Goal: Information Seeking & Learning: Compare options

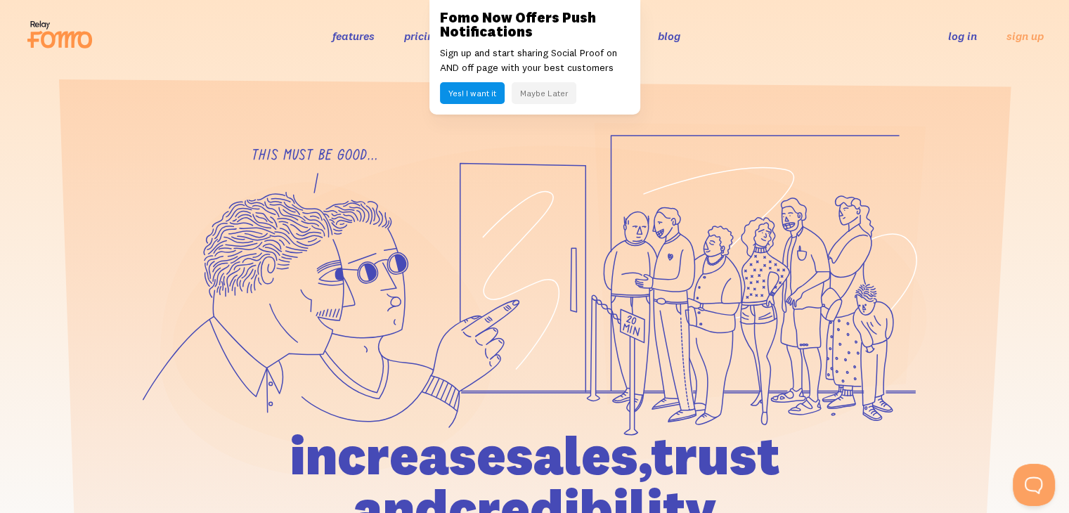
click at [424, 37] on link "pricing" at bounding box center [422, 36] width 36 height 14
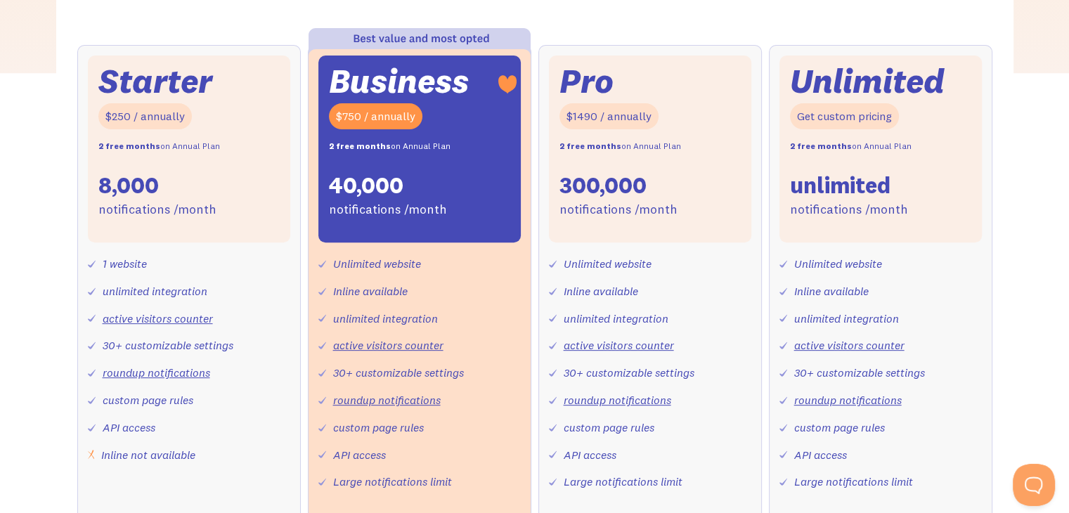
scroll to position [492, 0]
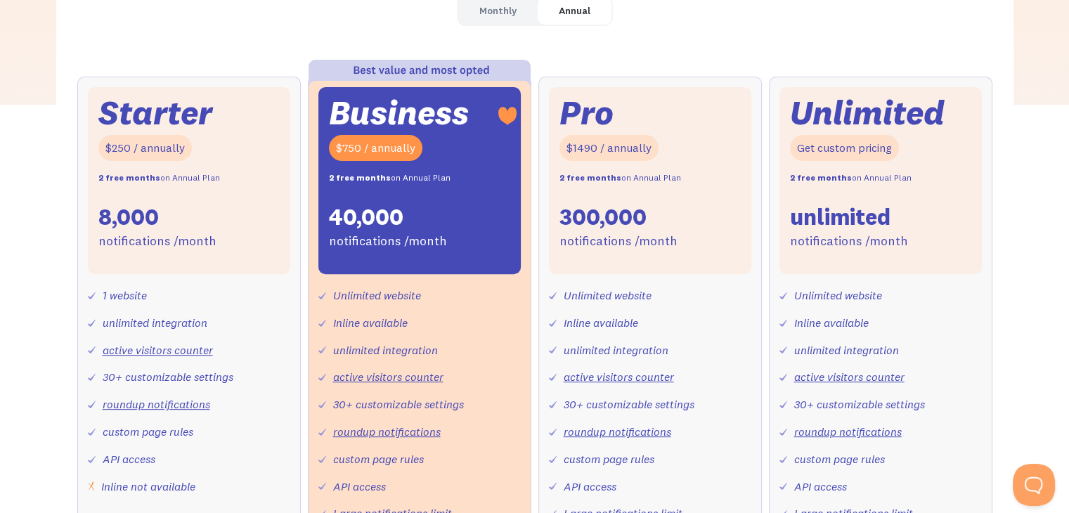
click at [354, 144] on div "$750 / annually" at bounding box center [375, 148] width 93 height 26
click at [352, 228] on div "40,000" at bounding box center [366, 217] width 74 height 30
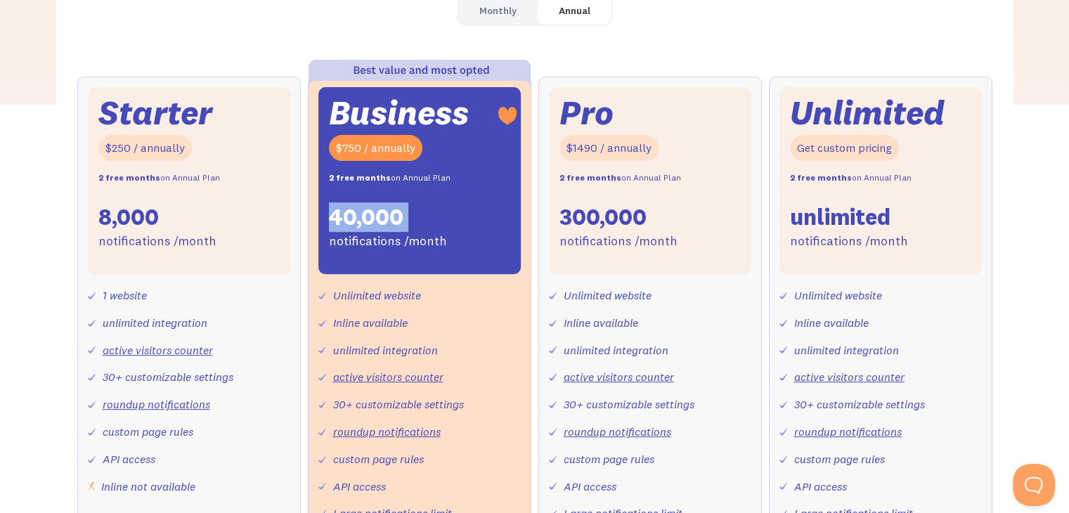
click at [352, 228] on div "40,000" at bounding box center [366, 217] width 74 height 30
click at [406, 160] on div "$750 / annually" at bounding box center [375, 148] width 93 height 26
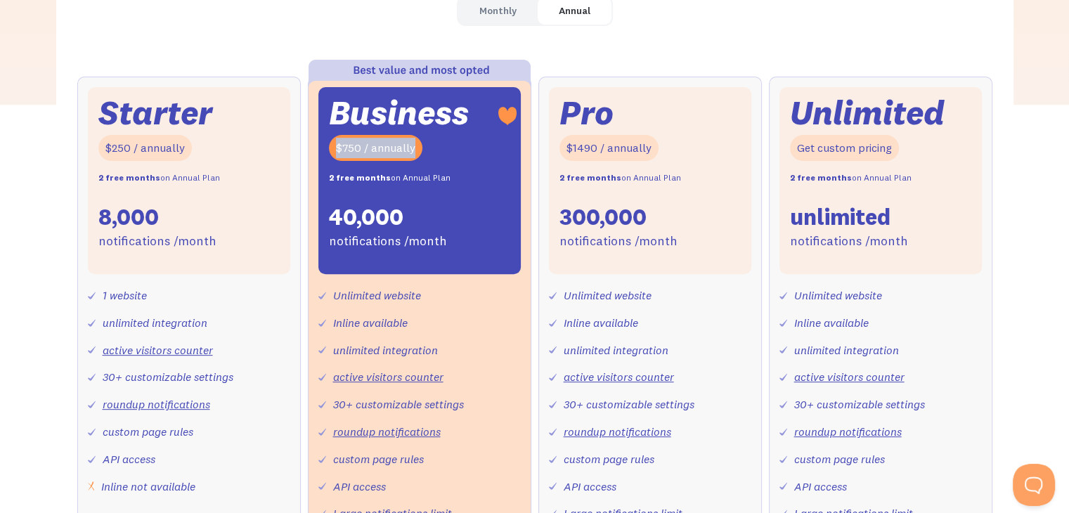
click at [406, 160] on div "$750 / annually" at bounding box center [375, 148] width 93 height 26
click at [618, 147] on div "$1490 / annually" at bounding box center [608, 148] width 99 height 26
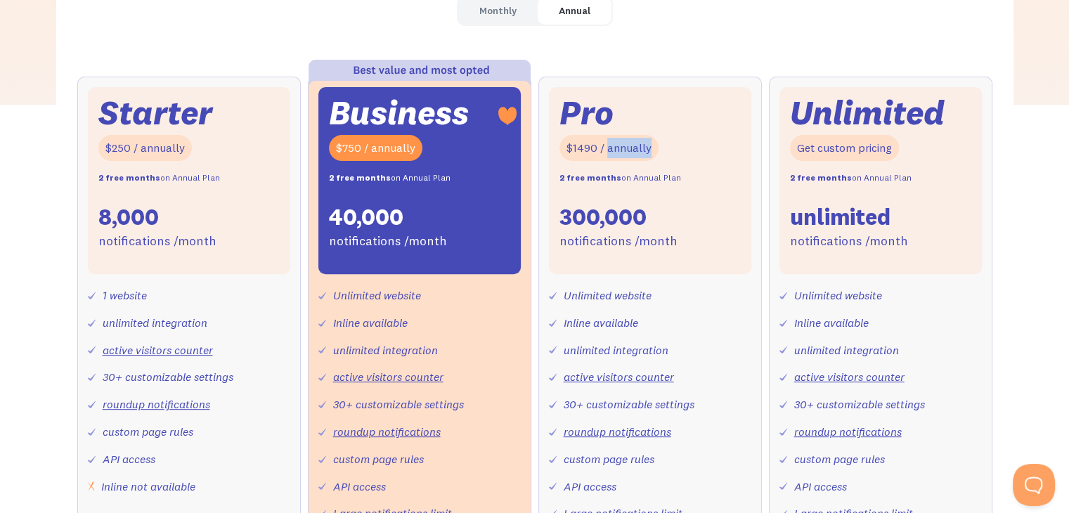
click at [618, 147] on div "$1490 / annually" at bounding box center [608, 148] width 99 height 26
click at [373, 151] on div "$750 / annually" at bounding box center [375, 148] width 93 height 26
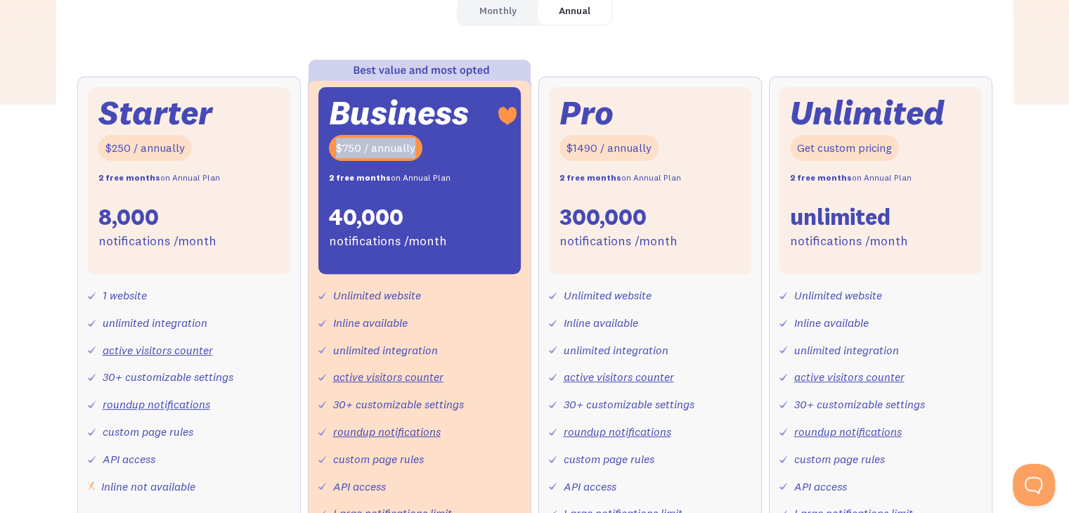
click at [373, 151] on div "$750 / annually" at bounding box center [375, 148] width 93 height 26
click at [601, 152] on div "$1490 / annually" at bounding box center [608, 148] width 99 height 26
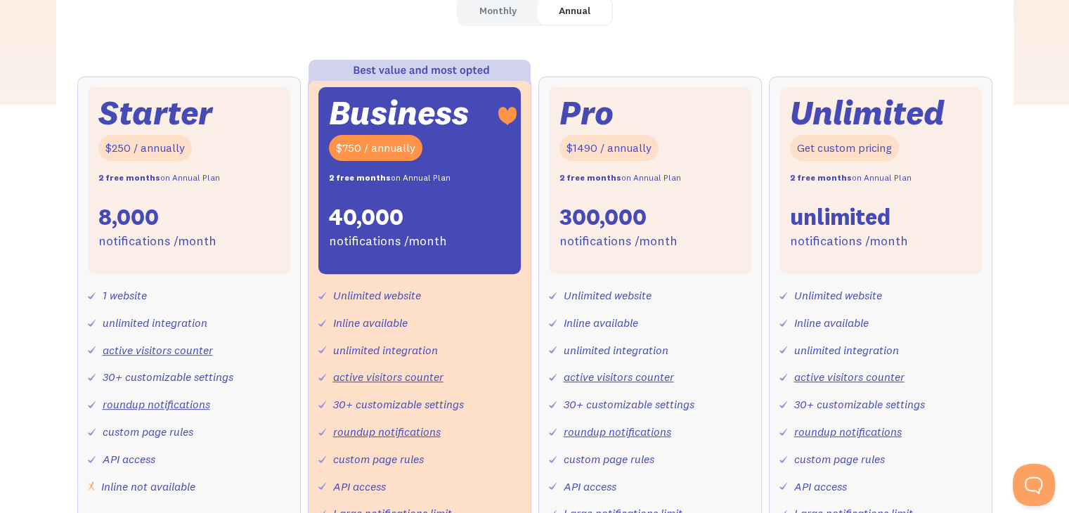
click at [374, 227] on div "40,000" at bounding box center [366, 217] width 74 height 30
click at [384, 220] on div "40,000" at bounding box center [366, 217] width 74 height 30
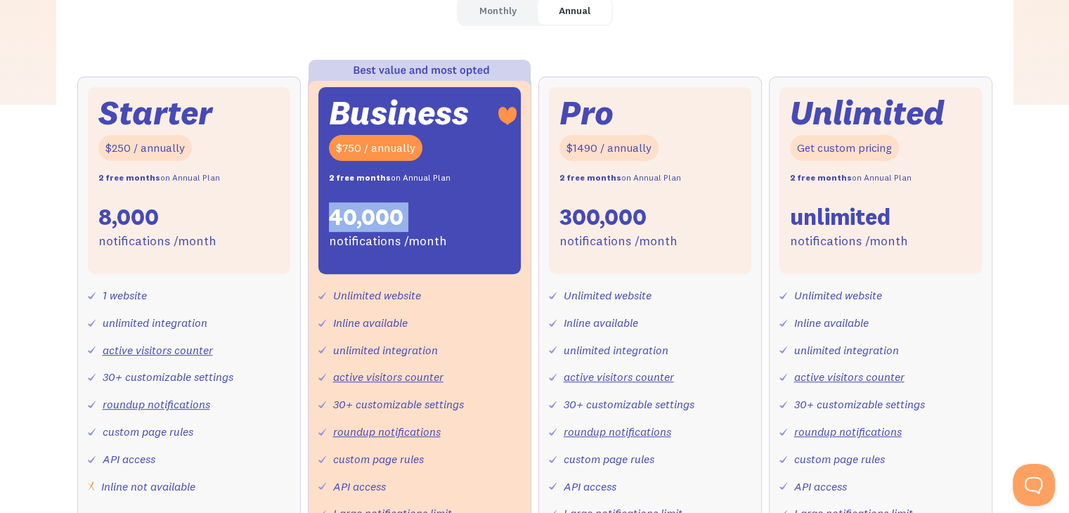
click at [384, 220] on div "40,000" at bounding box center [366, 217] width 74 height 30
click at [357, 218] on div "40,000" at bounding box center [366, 217] width 74 height 30
click at [382, 223] on div "40,000" at bounding box center [366, 217] width 74 height 30
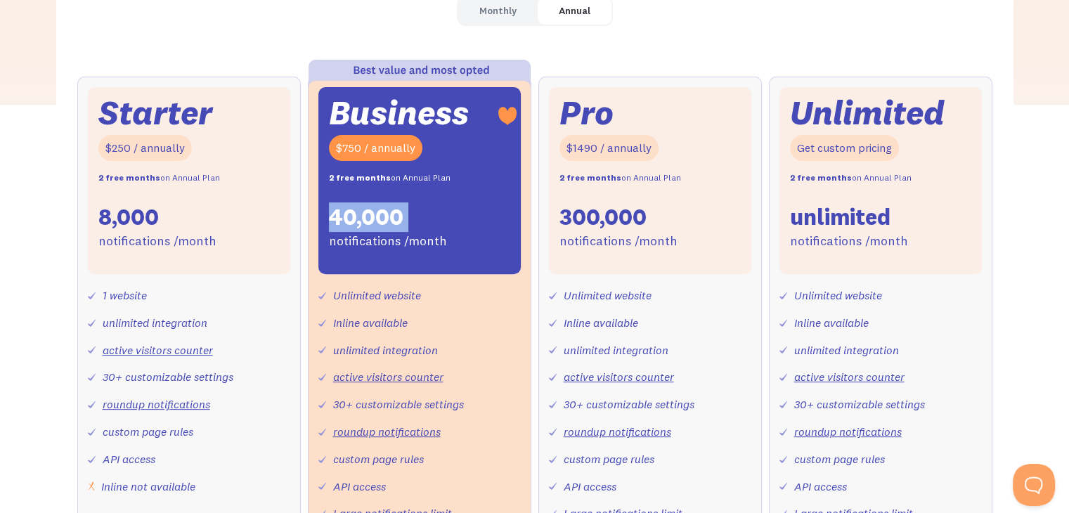
click at [399, 222] on div "40,000" at bounding box center [366, 217] width 74 height 30
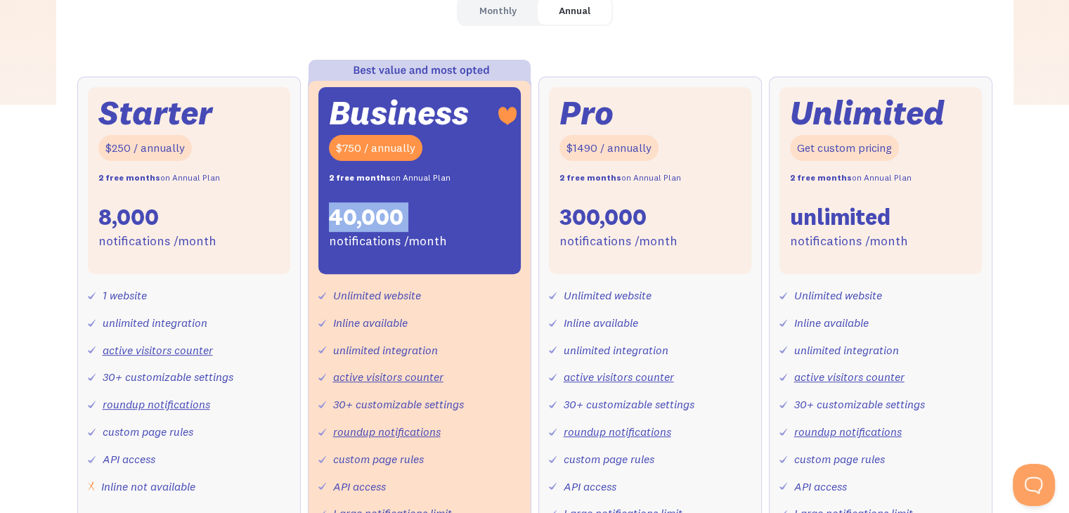
click at [399, 220] on div "40,000" at bounding box center [366, 217] width 74 height 30
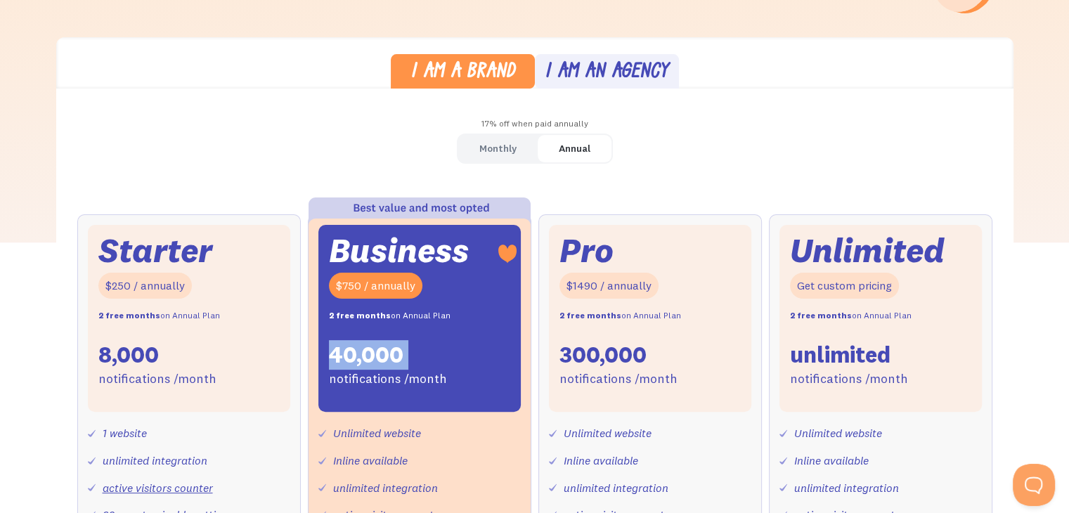
scroll to position [351, 0]
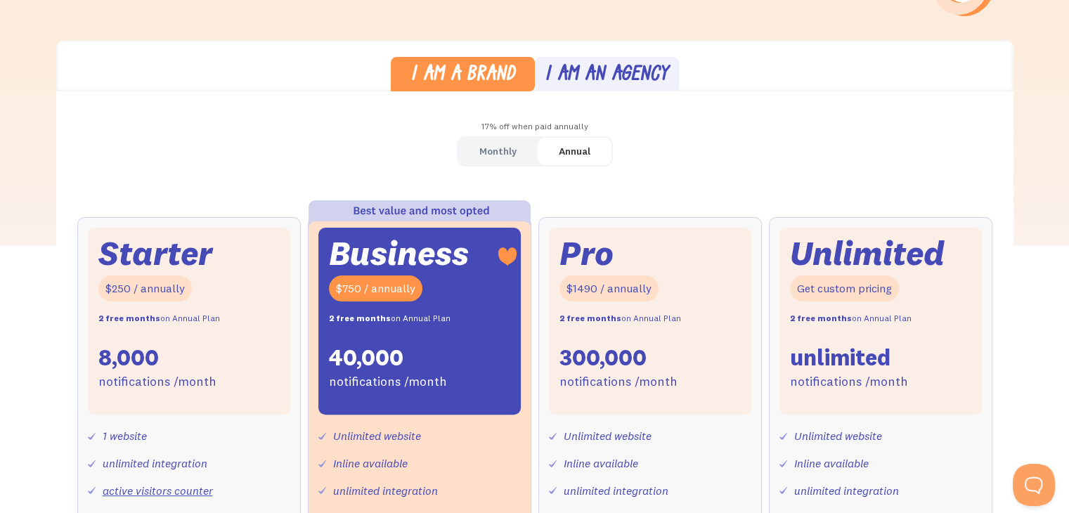
click at [919, 115] on div "I am a brand I am an agency 17% off when paid annually Monthly Annual Starter $…" at bounding box center [534, 411] width 957 height 743
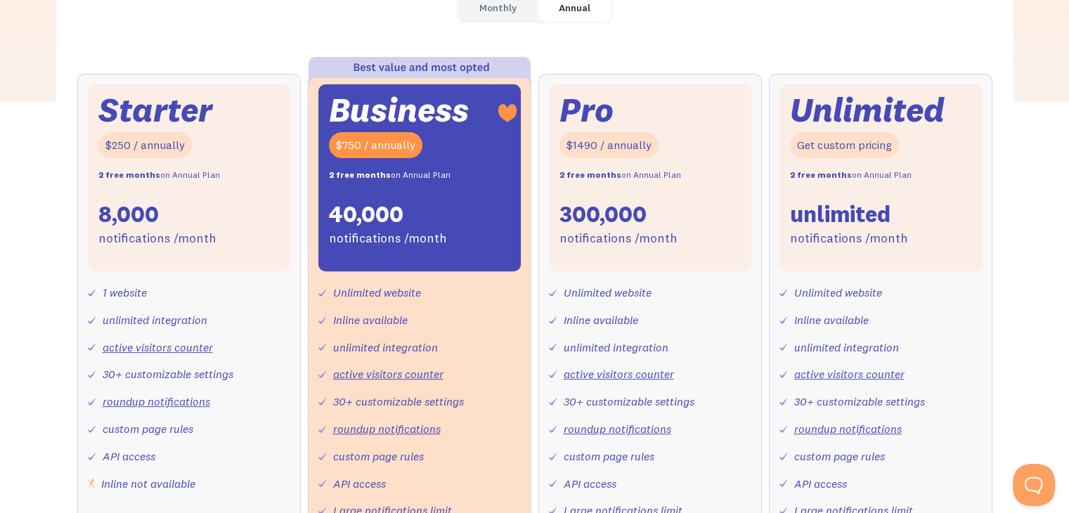
scroll to position [492, 0]
